Goal: Task Accomplishment & Management: Use online tool/utility

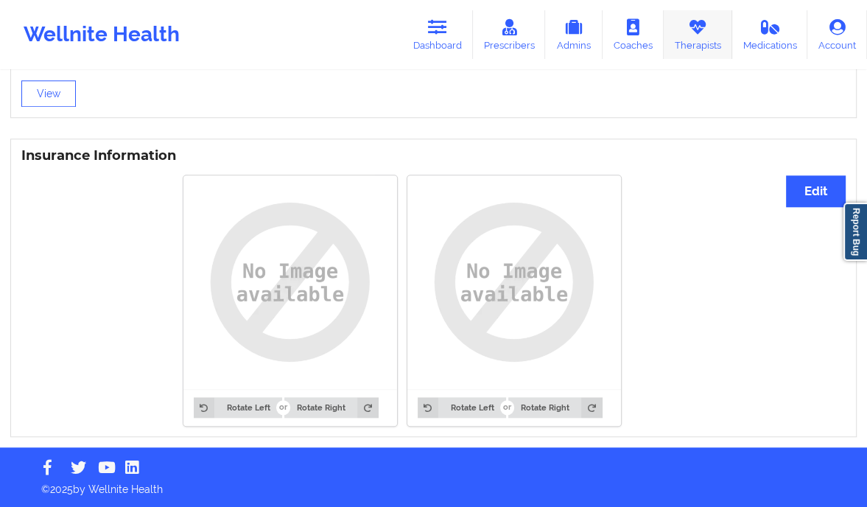
drag, startPoint x: 0, startPoint y: 0, endPoint x: 700, endPoint y: 19, distance: 700.4
click at [700, 19] on icon at bounding box center [697, 27] width 19 height 16
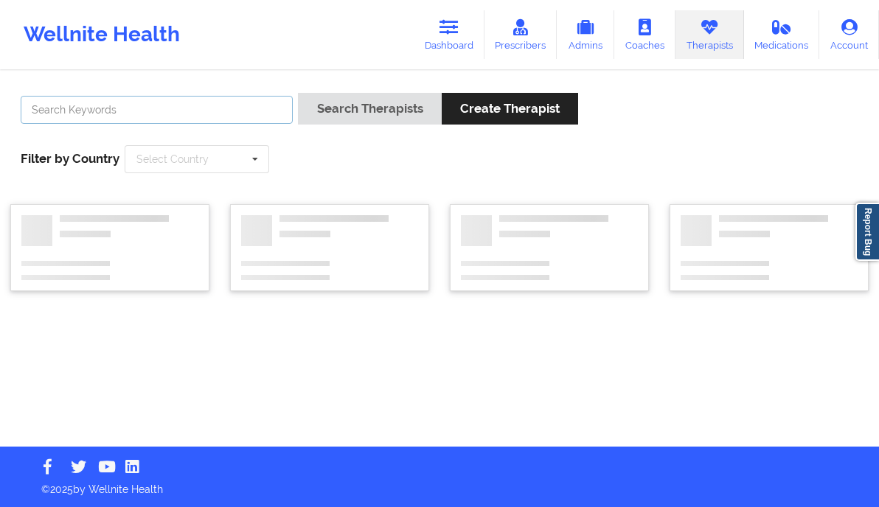
click at [223, 115] on input "text" at bounding box center [157, 110] width 272 height 28
paste input "[GEOGRAPHIC_DATA]"
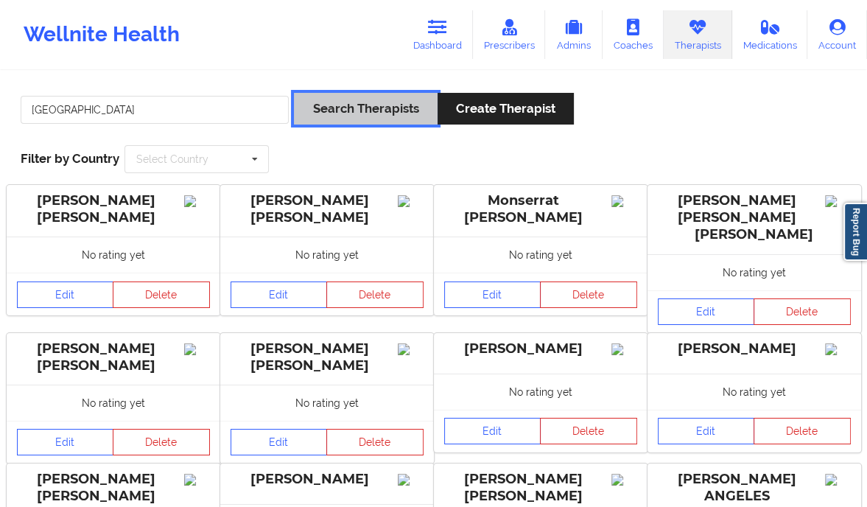
click at [327, 108] on button "Search Therapists" at bounding box center [365, 109] width 143 height 32
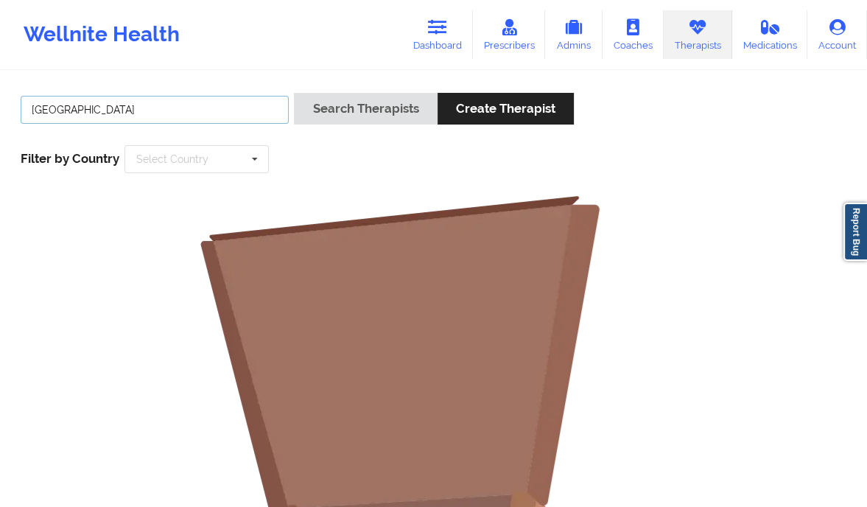
click at [155, 110] on input "[GEOGRAPHIC_DATA]" at bounding box center [155, 110] width 268 height 28
click at [32, 110] on input "[GEOGRAPHIC_DATA]" at bounding box center [155, 110] width 268 height 28
click at [158, 99] on input "tiara Shoals" at bounding box center [155, 110] width 268 height 28
type input "tiara Shoals"
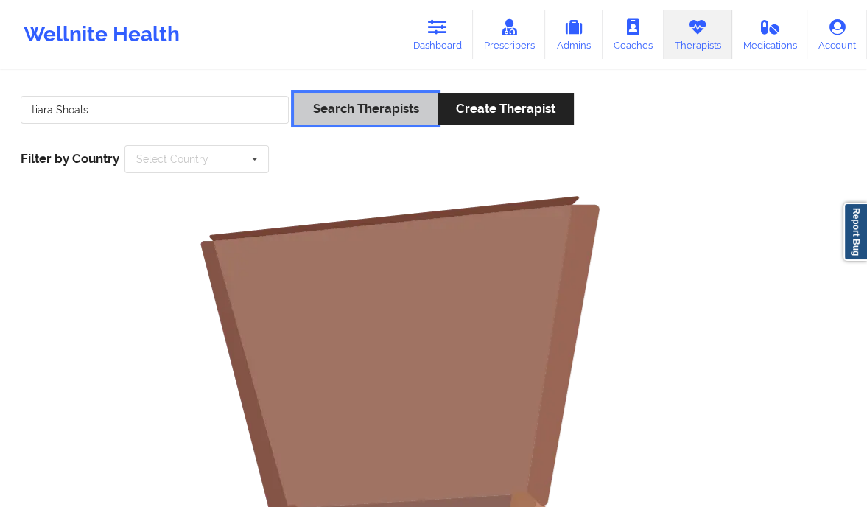
click at [323, 105] on button "Search Therapists" at bounding box center [365, 109] width 143 height 32
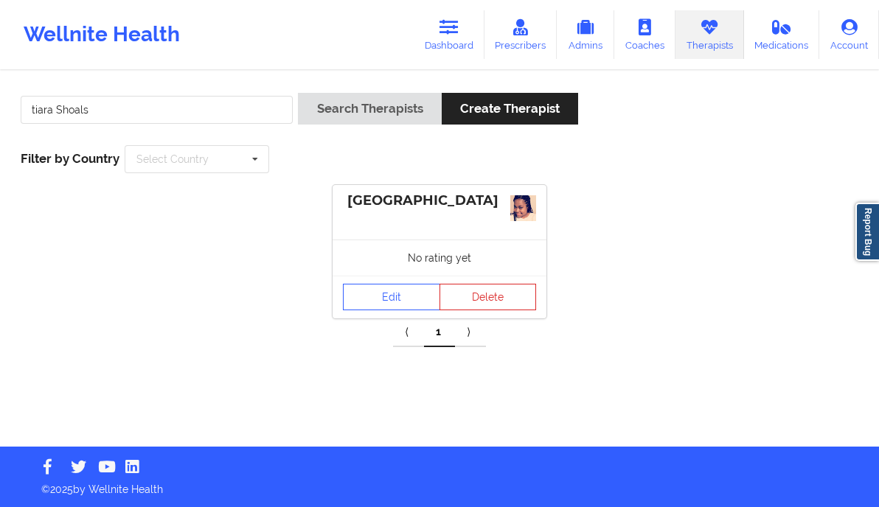
click at [409, 203] on div "[GEOGRAPHIC_DATA]" at bounding box center [439, 200] width 193 height 17
click at [396, 297] on link "Edit" at bounding box center [391, 297] width 97 height 27
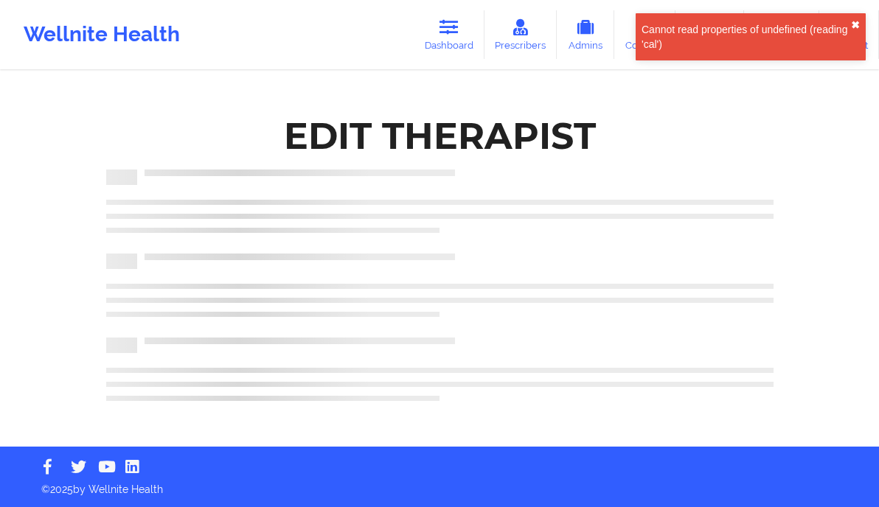
click at [856, 20] on button "✖︎" at bounding box center [855, 25] width 9 height 12
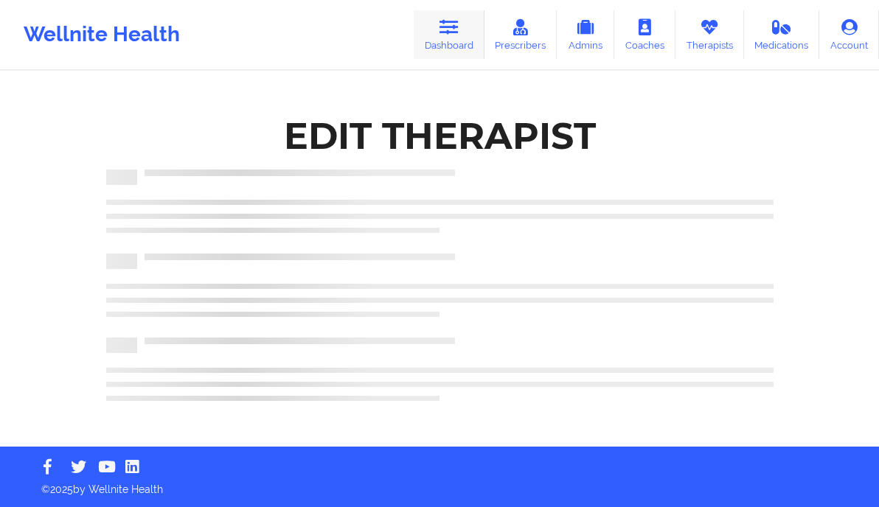
click at [451, 21] on icon at bounding box center [448, 27] width 19 height 16
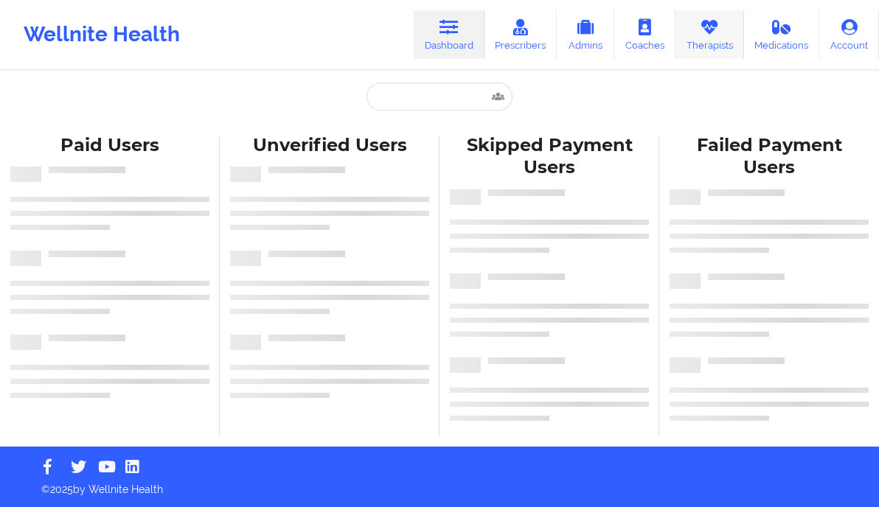
click at [705, 38] on link "Therapists" at bounding box center [709, 34] width 69 height 49
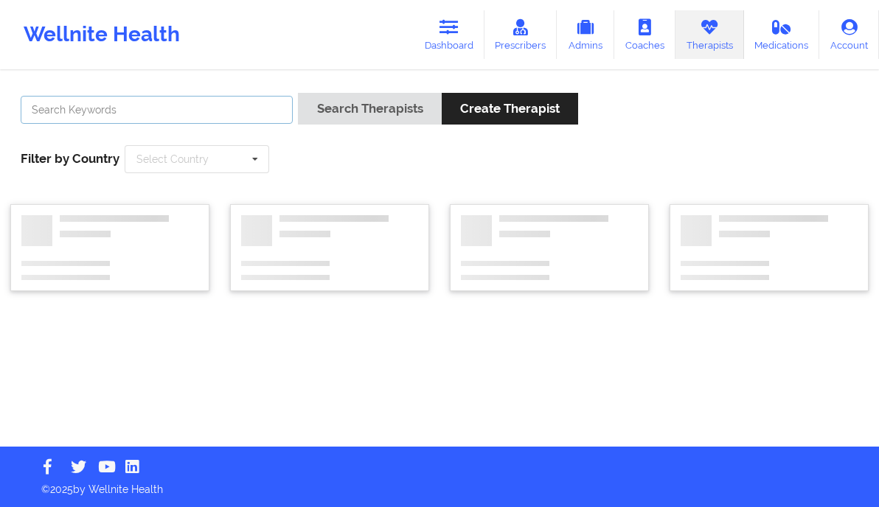
click at [201, 114] on input "text" at bounding box center [157, 110] width 272 height 28
paste input "[GEOGRAPHIC_DATA]"
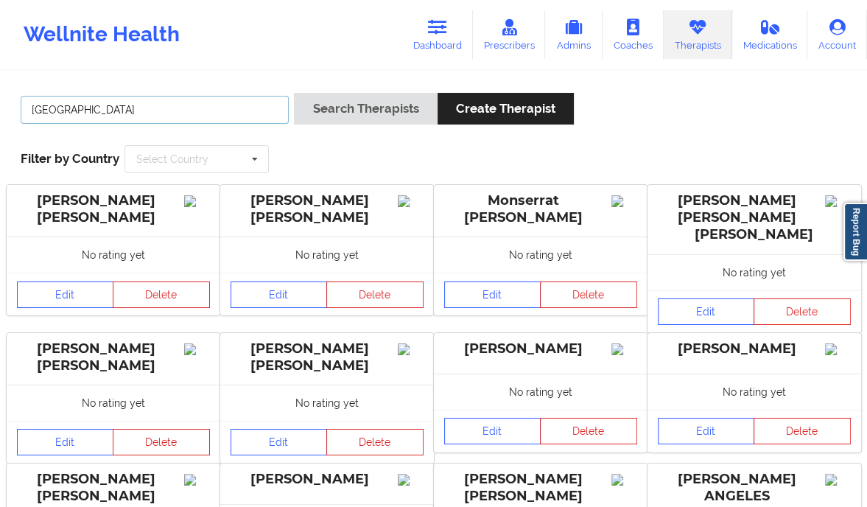
click at [31, 112] on input "[GEOGRAPHIC_DATA]" at bounding box center [155, 110] width 268 height 28
type input "[GEOGRAPHIC_DATA]"
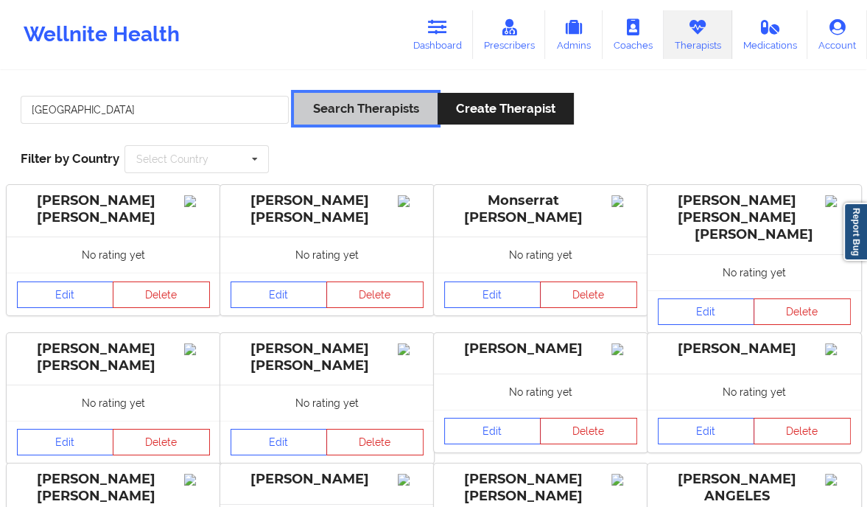
click at [357, 113] on button "Search Therapists" at bounding box center [365, 109] width 143 height 32
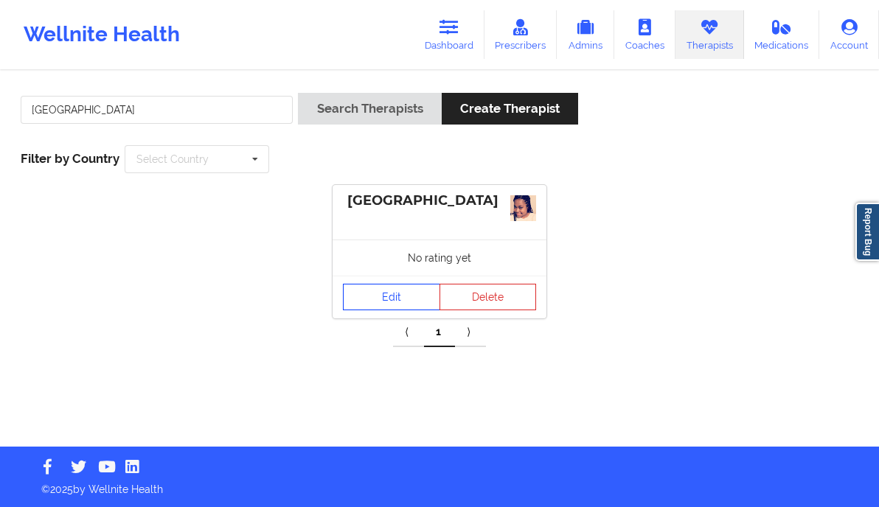
click at [400, 306] on link "Edit" at bounding box center [391, 297] width 97 height 27
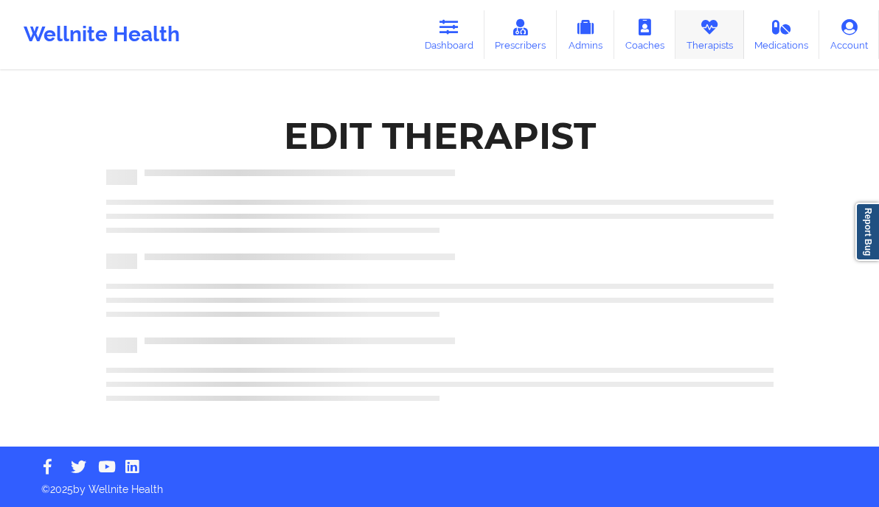
click at [732, 41] on link "Therapists" at bounding box center [709, 34] width 69 height 49
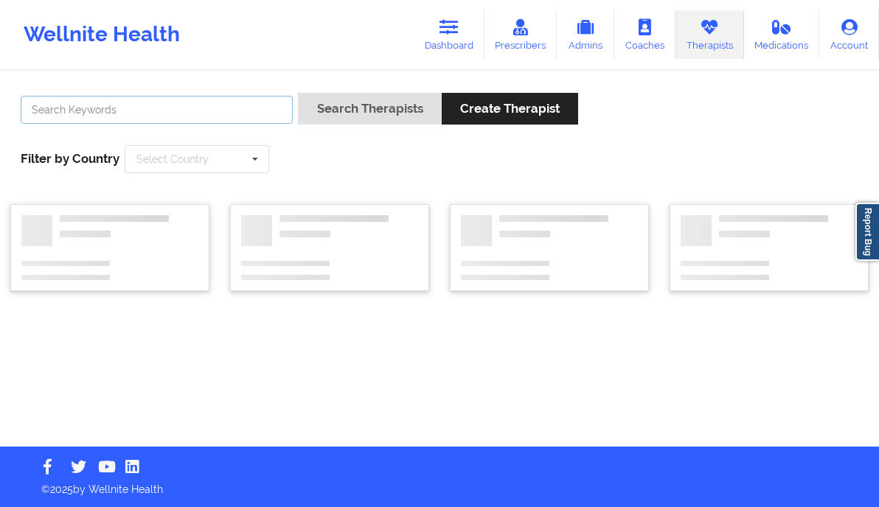
click at [98, 115] on input "text" at bounding box center [157, 110] width 272 height 28
paste input "[PERSON_NAME]"
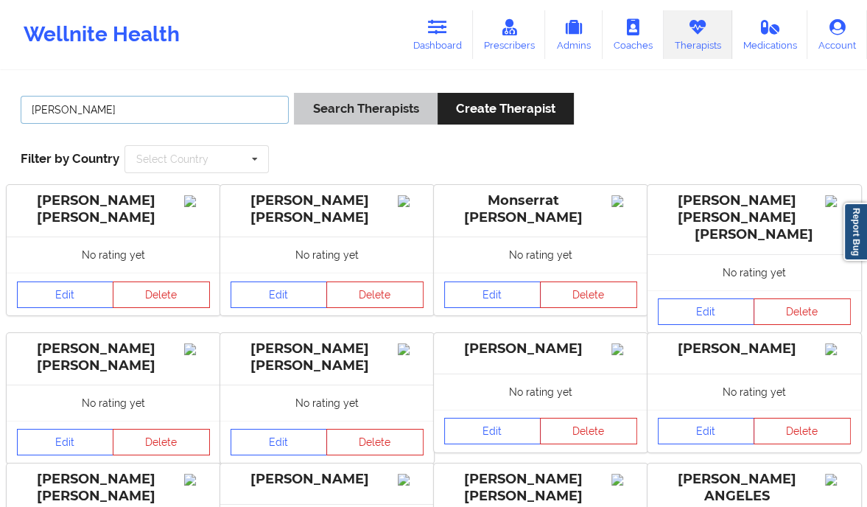
type input "[PERSON_NAME]"
click at [329, 97] on button "Search Therapists" at bounding box center [365, 109] width 143 height 32
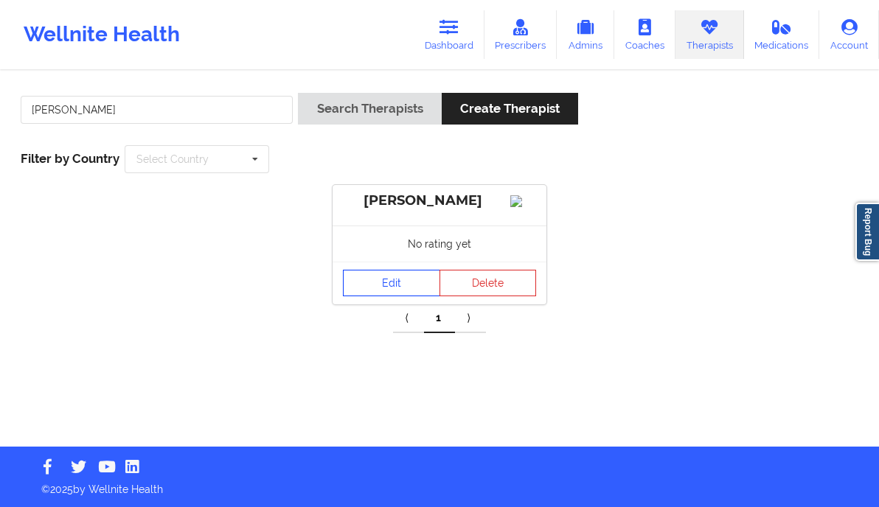
click at [399, 290] on link "Edit" at bounding box center [391, 283] width 97 height 27
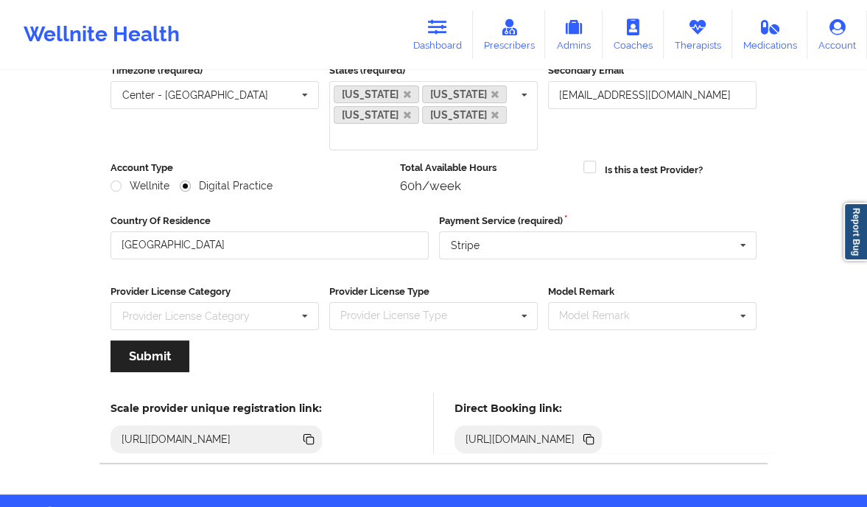
scroll to position [173, 0]
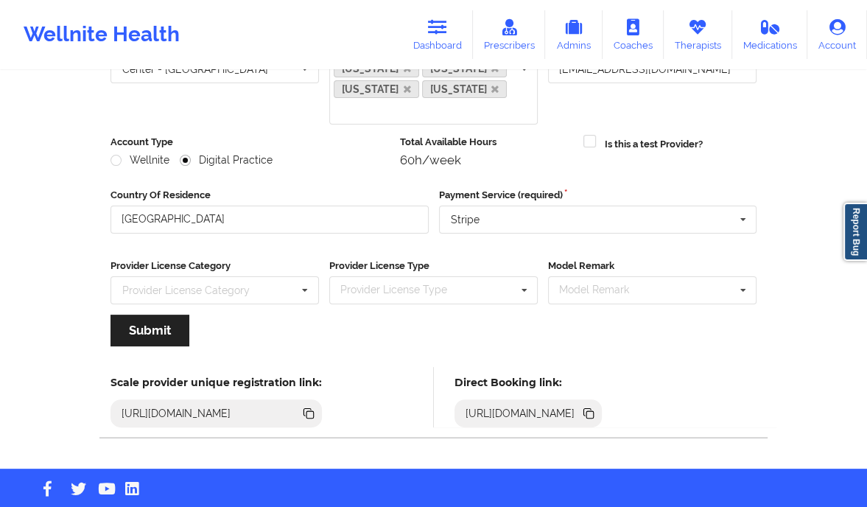
click at [594, 411] on icon at bounding box center [590, 414] width 7 height 7
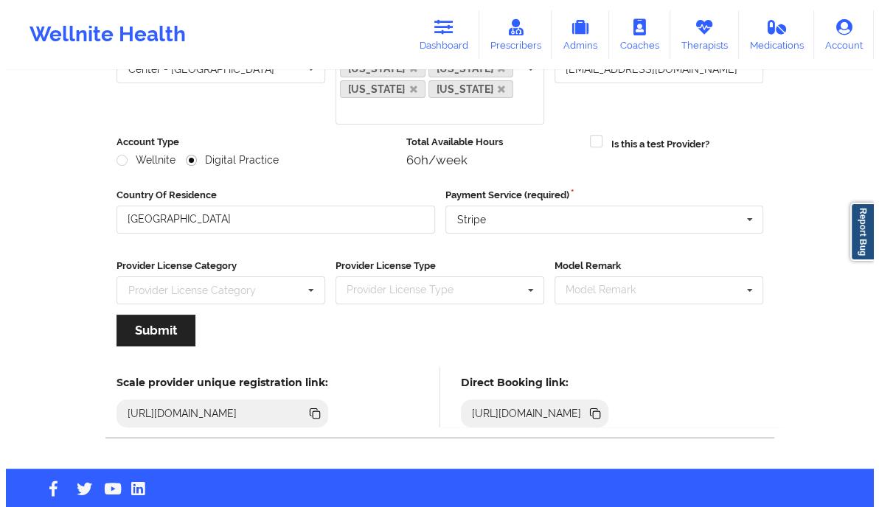
scroll to position [0, 0]
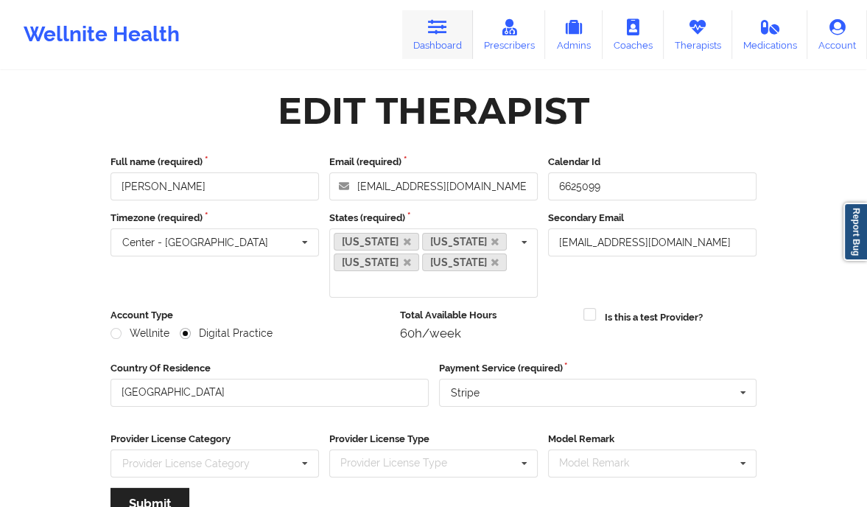
click at [445, 38] on link "Dashboard" at bounding box center [437, 34] width 71 height 49
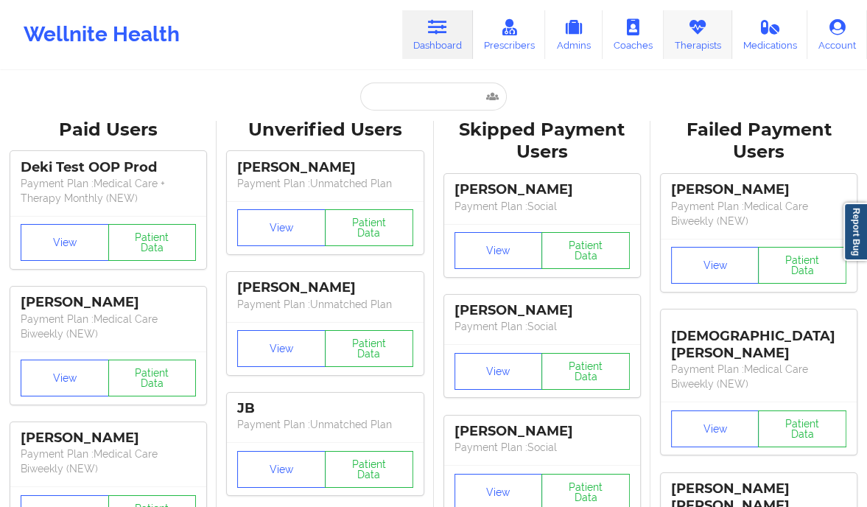
click at [702, 49] on link "Therapists" at bounding box center [698, 34] width 69 height 49
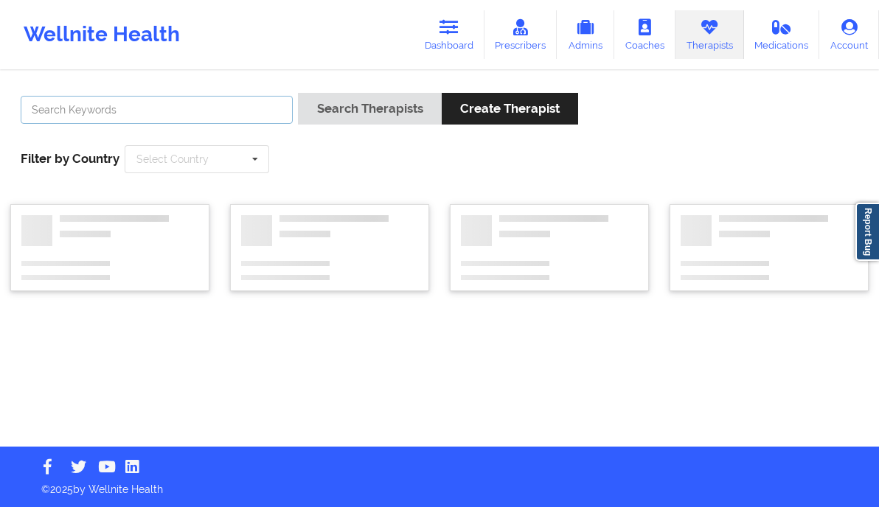
click at [170, 103] on input "text" at bounding box center [157, 110] width 272 height 28
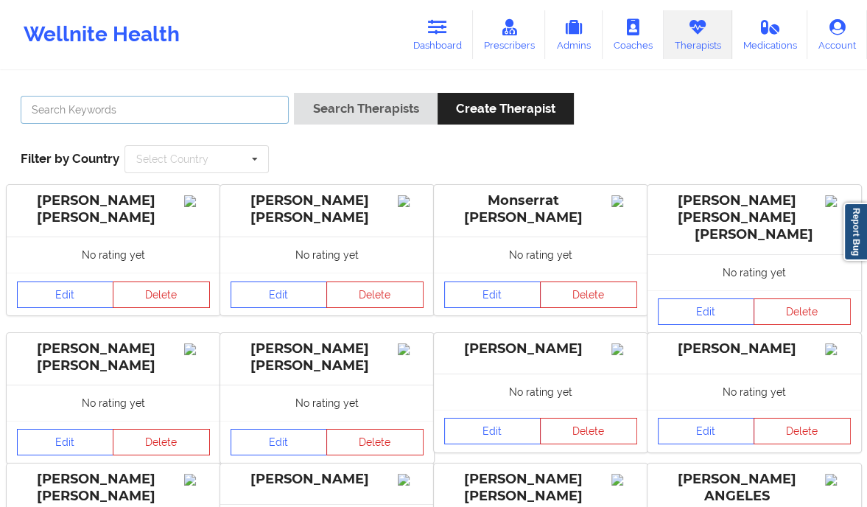
paste input "[GEOGRAPHIC_DATA]"
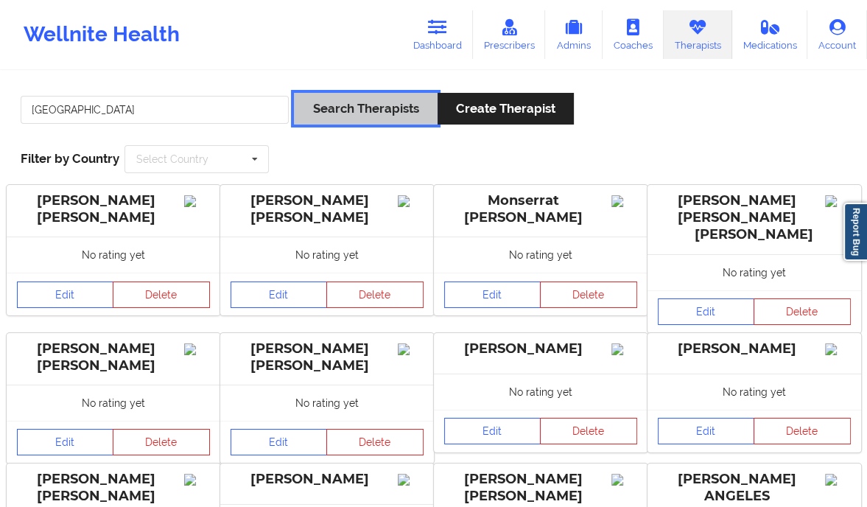
click at [360, 99] on button "Search Therapists" at bounding box center [365, 109] width 143 height 32
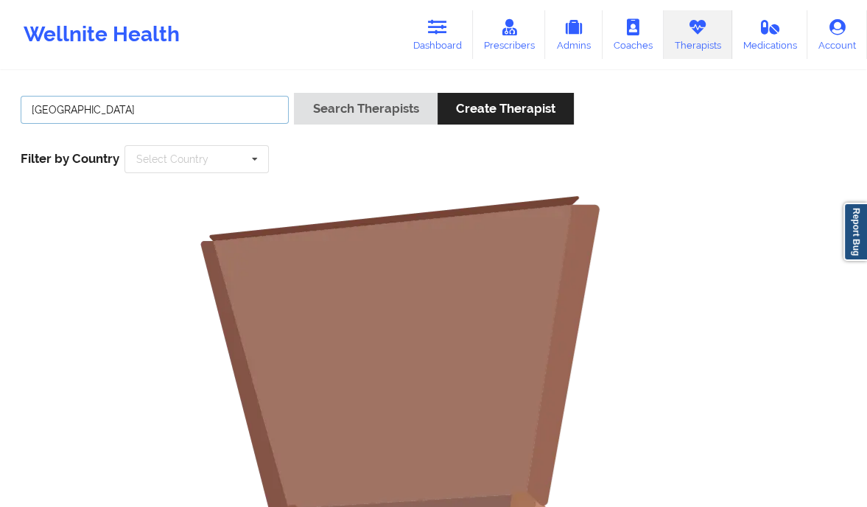
click at [129, 110] on input "[GEOGRAPHIC_DATA]" at bounding box center [155, 110] width 268 height 28
drag, startPoint x: 59, startPoint y: 112, endPoint x: -17, endPoint y: 125, distance: 76.9
click at [0, 125] on html "Wellnite Health Dashboard Prescribers Admins Coaches Therapists Medications Acc…" at bounding box center [433, 253] width 867 height 507
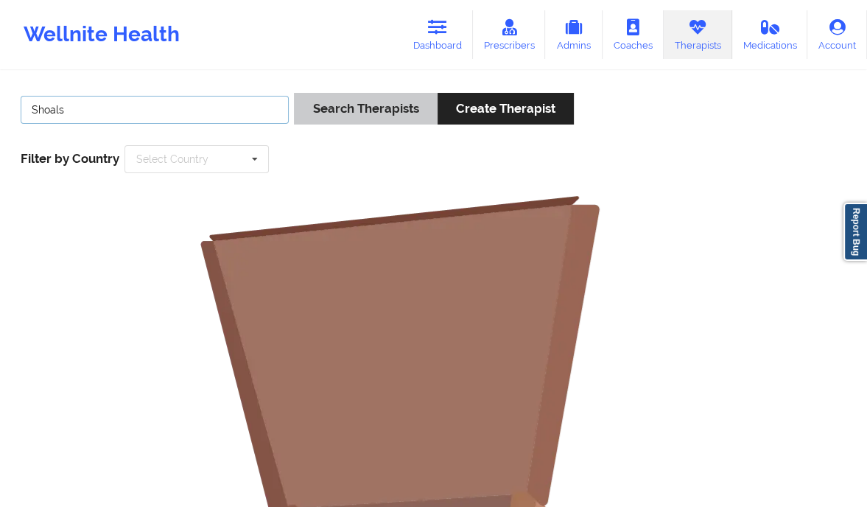
type input "Shoals"
click at [347, 102] on button "Search Therapists" at bounding box center [365, 109] width 143 height 32
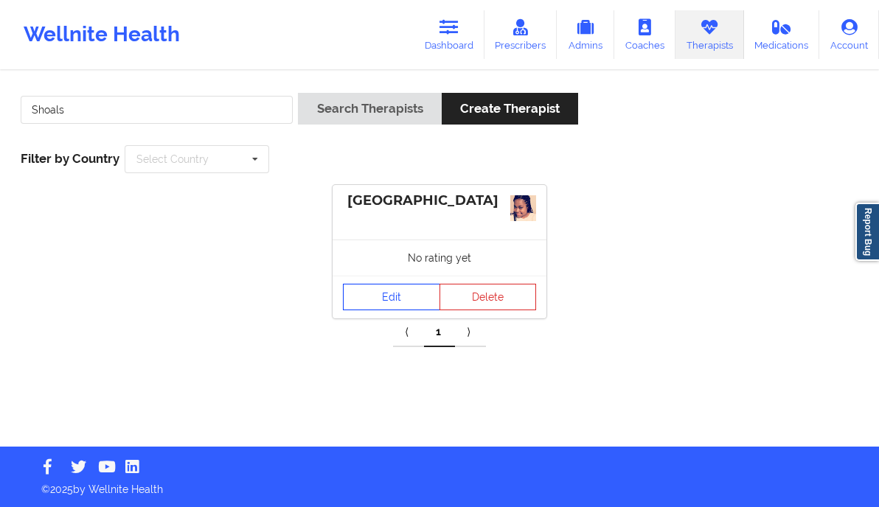
click at [375, 292] on link "Edit" at bounding box center [391, 297] width 97 height 27
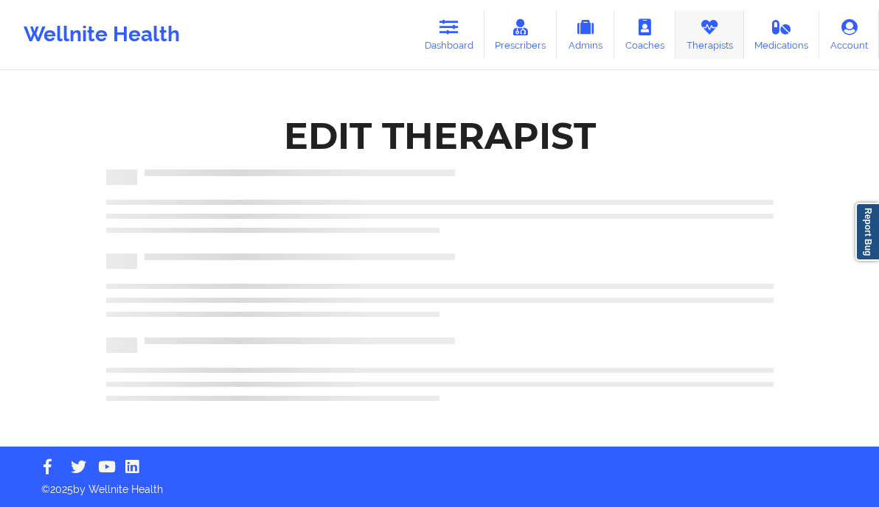
click at [730, 43] on link "Therapists" at bounding box center [709, 34] width 69 height 49
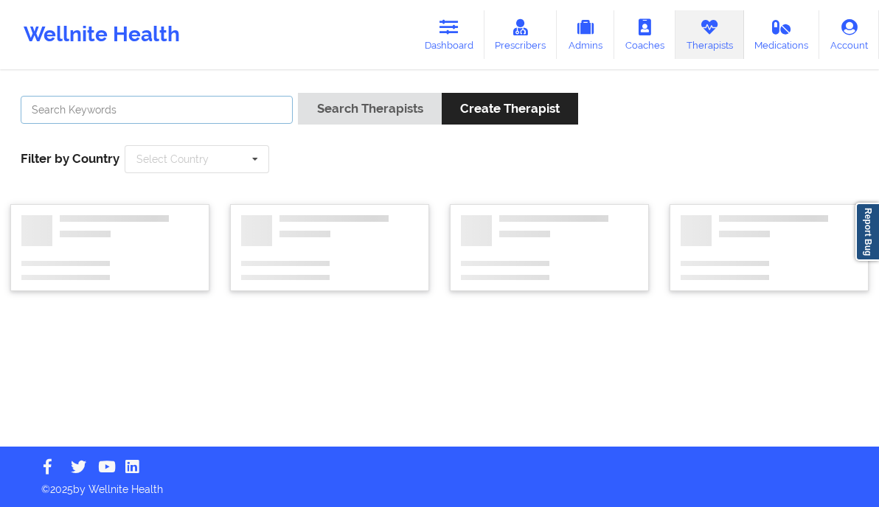
click at [207, 103] on input "text" at bounding box center [157, 110] width 272 height 28
paste input "[GEOGRAPHIC_DATA]"
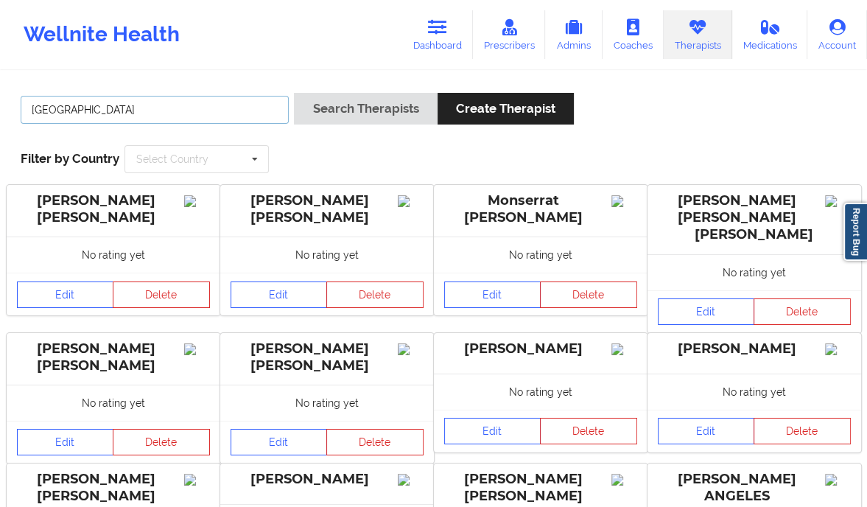
click at [29, 112] on input "[GEOGRAPHIC_DATA]" at bounding box center [155, 110] width 268 height 28
type input "[GEOGRAPHIC_DATA]"
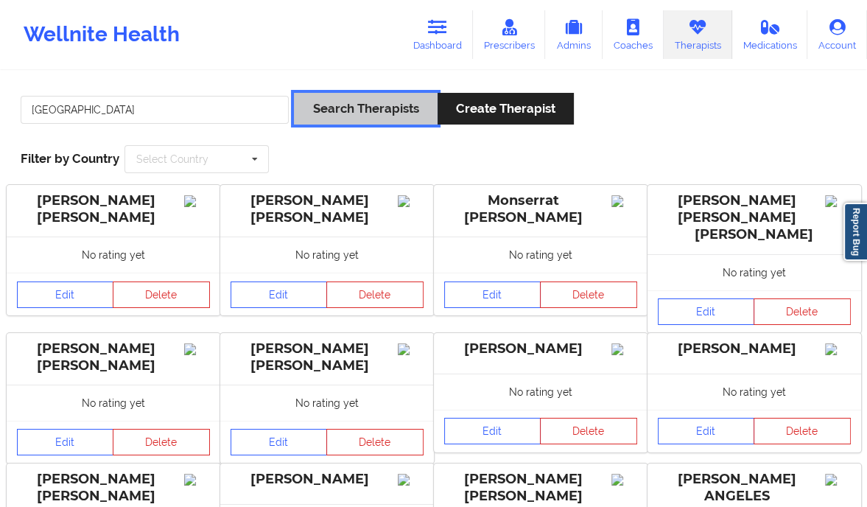
click at [339, 102] on button "Search Therapists" at bounding box center [365, 109] width 143 height 32
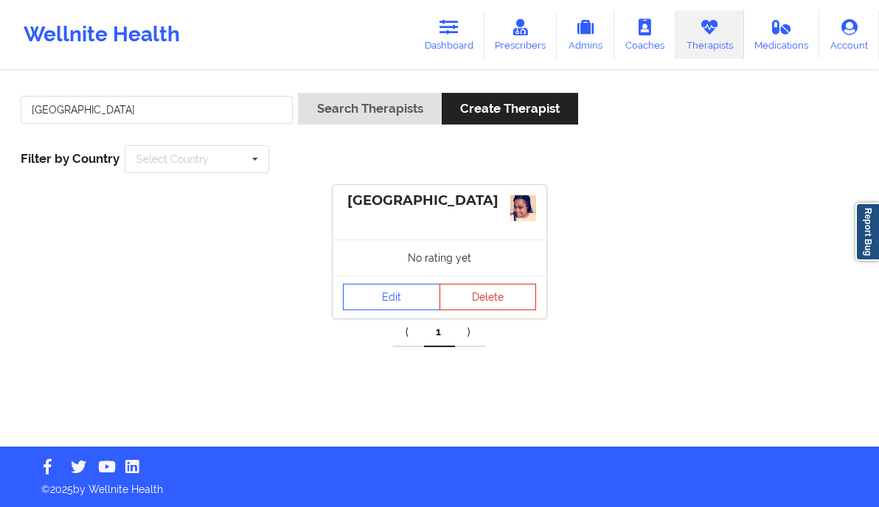
click at [421, 209] on div "[GEOGRAPHIC_DATA]" at bounding box center [439, 212] width 214 height 55
click at [393, 289] on link "Edit" at bounding box center [391, 297] width 97 height 27
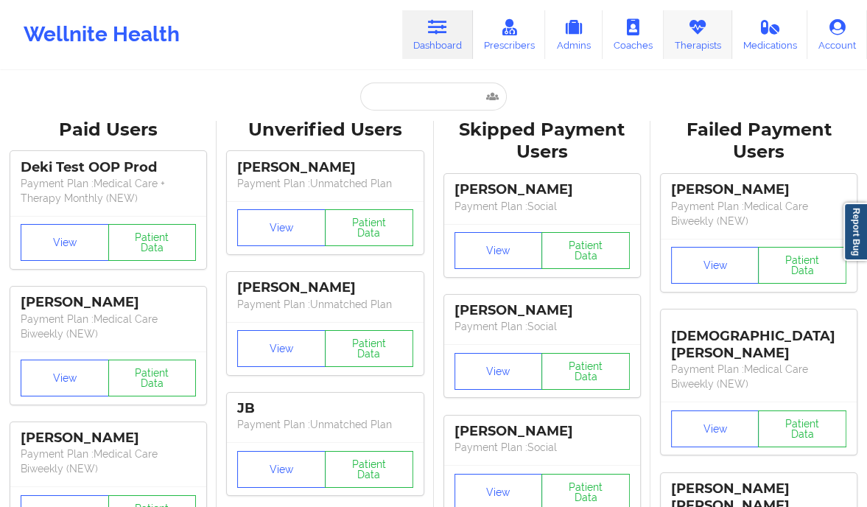
click at [700, 30] on icon at bounding box center [697, 27] width 19 height 16
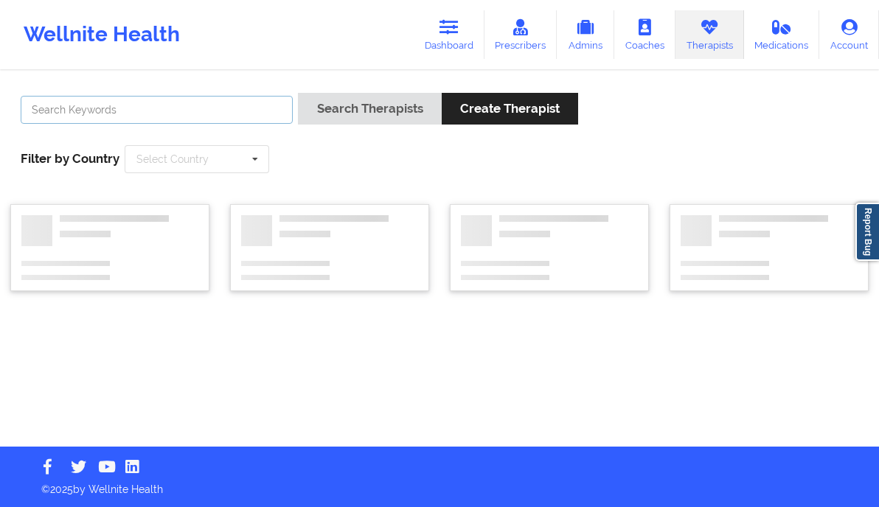
click at [154, 111] on input "text" at bounding box center [157, 110] width 272 height 28
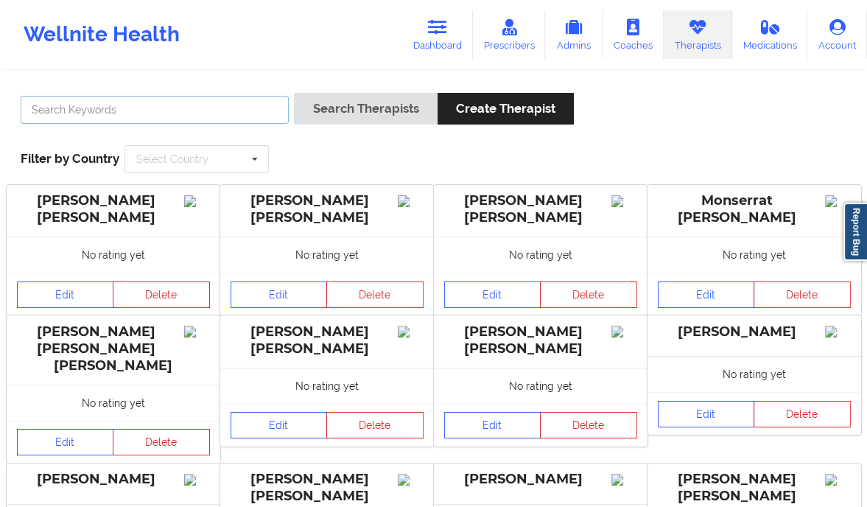
paste input "[PERSON_NAME]"
type input "[PERSON_NAME]"
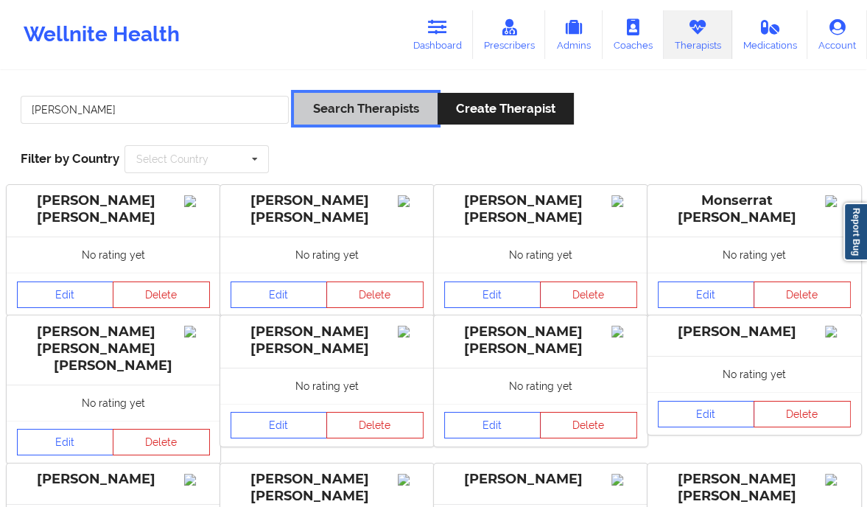
click at [377, 118] on button "Search Therapists" at bounding box center [365, 109] width 143 height 32
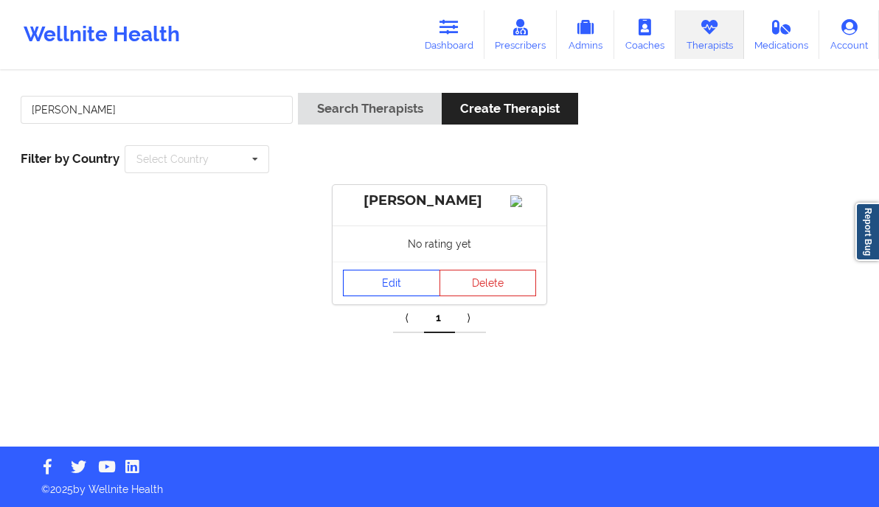
click at [397, 291] on link "Edit" at bounding box center [391, 283] width 97 height 27
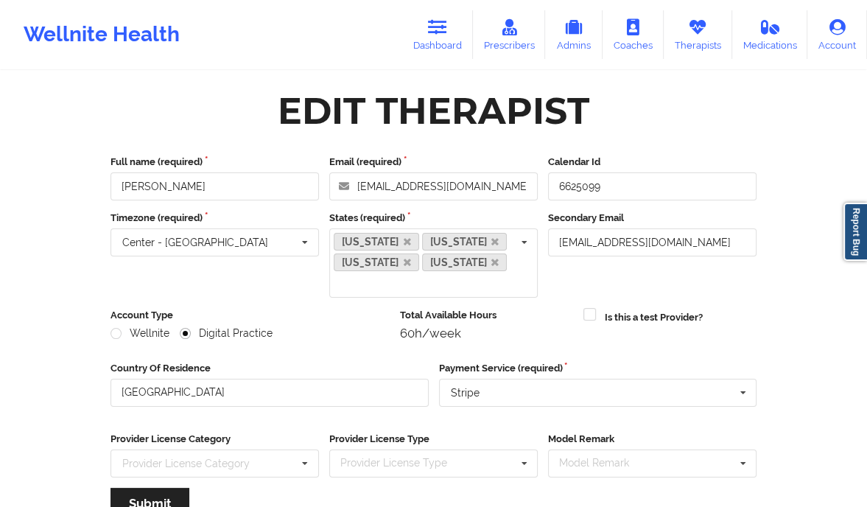
scroll to position [173, 0]
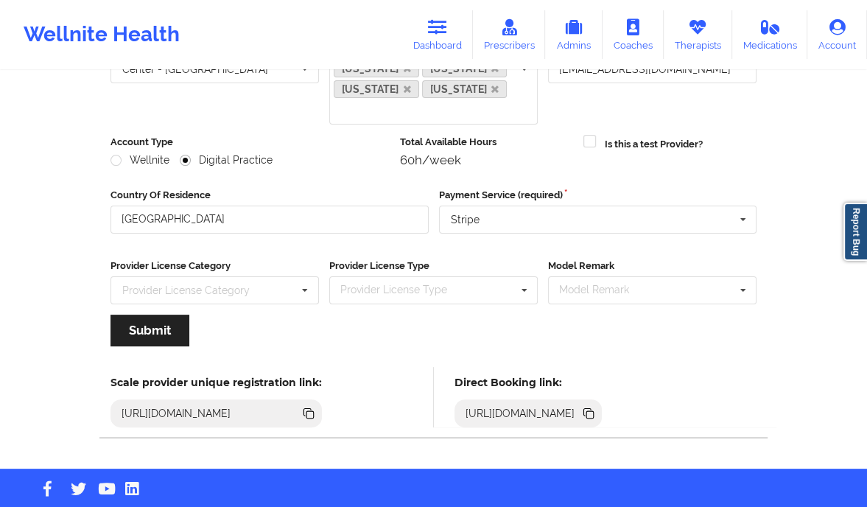
click at [592, 408] on icon at bounding box center [587, 411] width 7 height 7
click at [708, 37] on link "Therapists" at bounding box center [698, 34] width 69 height 49
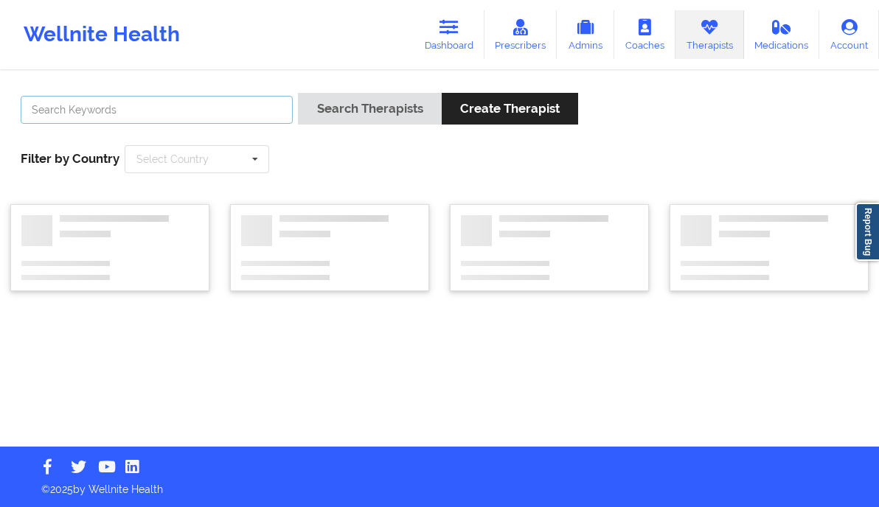
click at [193, 107] on input "text" at bounding box center [157, 110] width 272 height 28
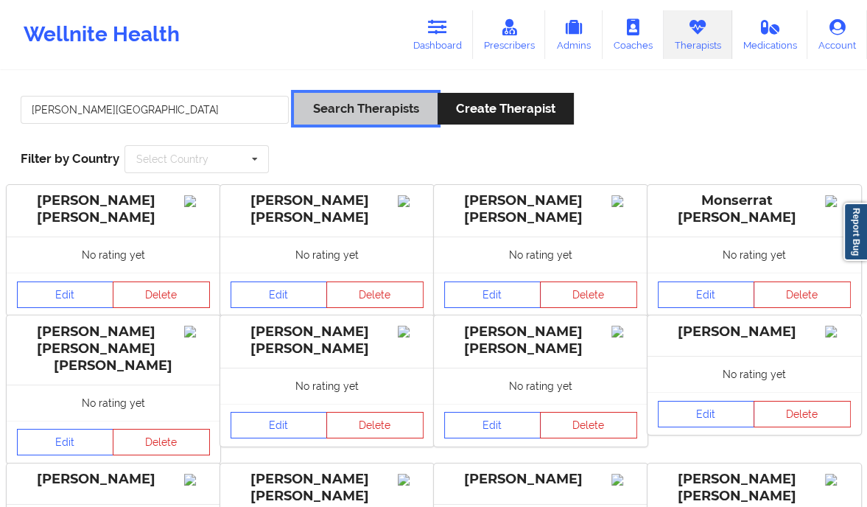
click at [384, 107] on button "Search Therapists" at bounding box center [365, 109] width 143 height 32
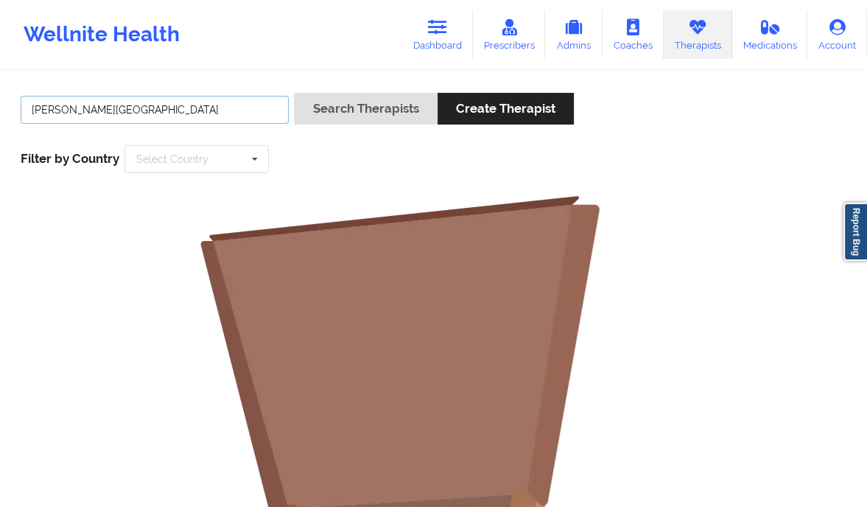
click at [43, 108] on input "[PERSON_NAME][GEOGRAPHIC_DATA]" at bounding box center [155, 110] width 268 height 28
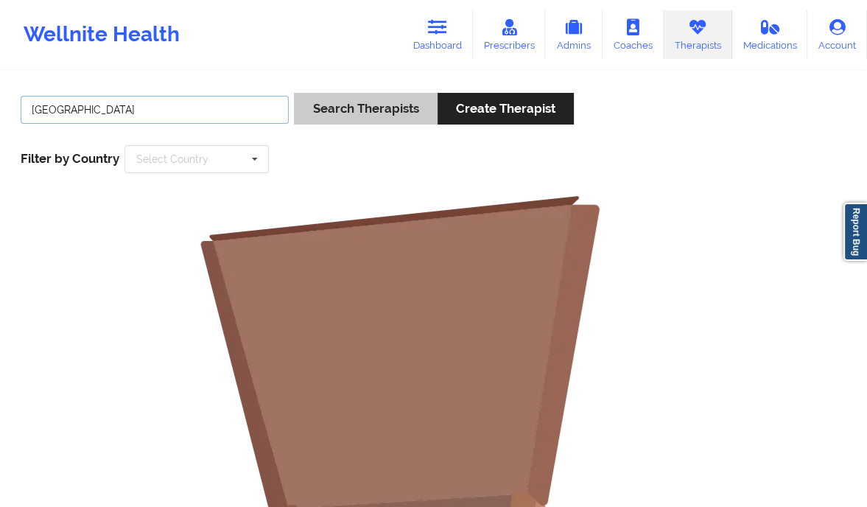
type input "[GEOGRAPHIC_DATA]"
click at [332, 96] on button "Search Therapists" at bounding box center [365, 109] width 143 height 32
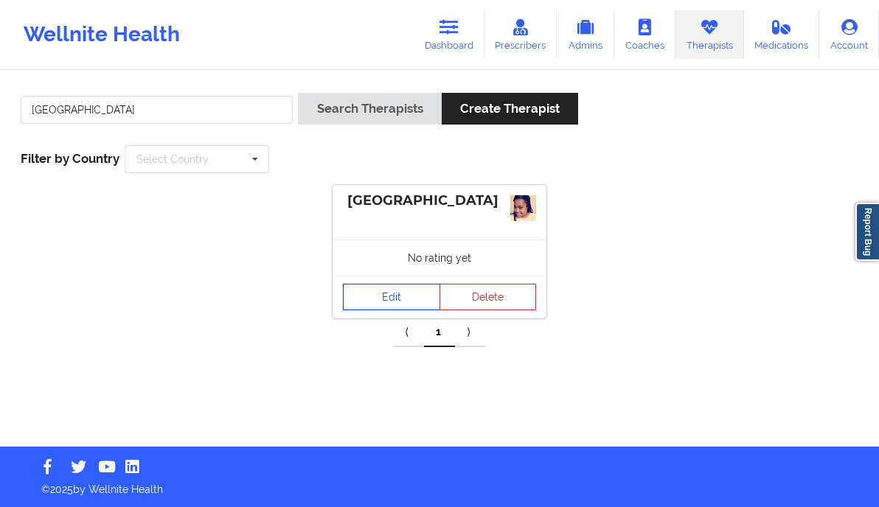
click at [409, 293] on link "Edit" at bounding box center [391, 297] width 97 height 27
